Goal: Navigation & Orientation: Find specific page/section

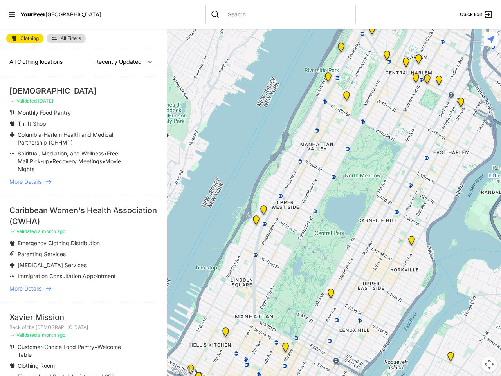
click at [12, 14] on icon at bounding box center [12, 14] width 6 height 5
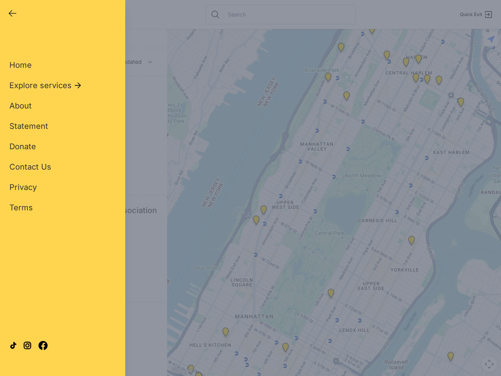
click at [334, 202] on div "Close panel YourPeer [GEOGRAPHIC_DATA] Quick Exit Single Adult Families Soup Ki…" at bounding box center [250, 188] width 501 height 376
click at [372, 31] on div "Close panel YourPeer [GEOGRAPHIC_DATA] Quick Exit Single Adult Families Soup Ki…" at bounding box center [250, 188] width 501 height 376
click at [387, 57] on div "Close panel YourPeer [GEOGRAPHIC_DATA] Quick Exit Single Adult Families Soup Ki…" at bounding box center [250, 188] width 501 height 376
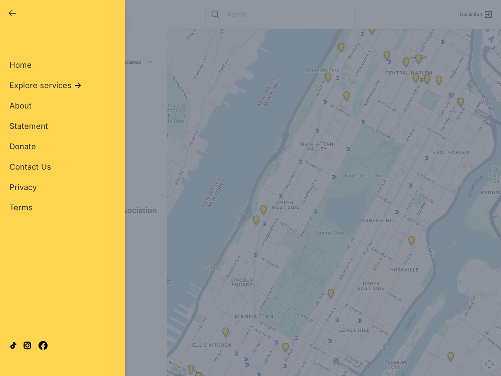
click at [406, 64] on div "Close panel YourPeer [GEOGRAPHIC_DATA] Quick Exit Single Adult Families Soup Ki…" at bounding box center [250, 188] width 501 height 376
click at [461, 104] on div "Close panel YourPeer [GEOGRAPHIC_DATA] Quick Exit Single Adult Families Soup Ki…" at bounding box center [250, 188] width 501 height 376
click at [411, 242] on div "Close panel YourPeer [GEOGRAPHIC_DATA] Quick Exit Single Adult Families Soup Ki…" at bounding box center [250, 188] width 501 height 376
click at [256, 222] on div "Close panel YourPeer [GEOGRAPHIC_DATA] Quick Exit Single Adult Families Soup Ki…" at bounding box center [250, 188] width 501 height 376
